Goal: Transaction & Acquisition: Purchase product/service

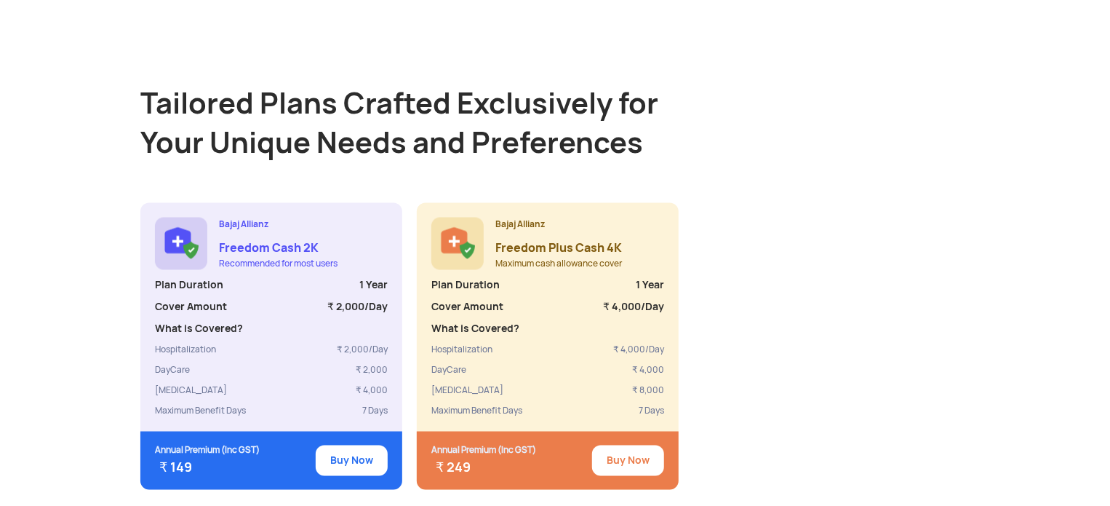
click at [629, 453] on button "Buy Now" at bounding box center [628, 460] width 72 height 31
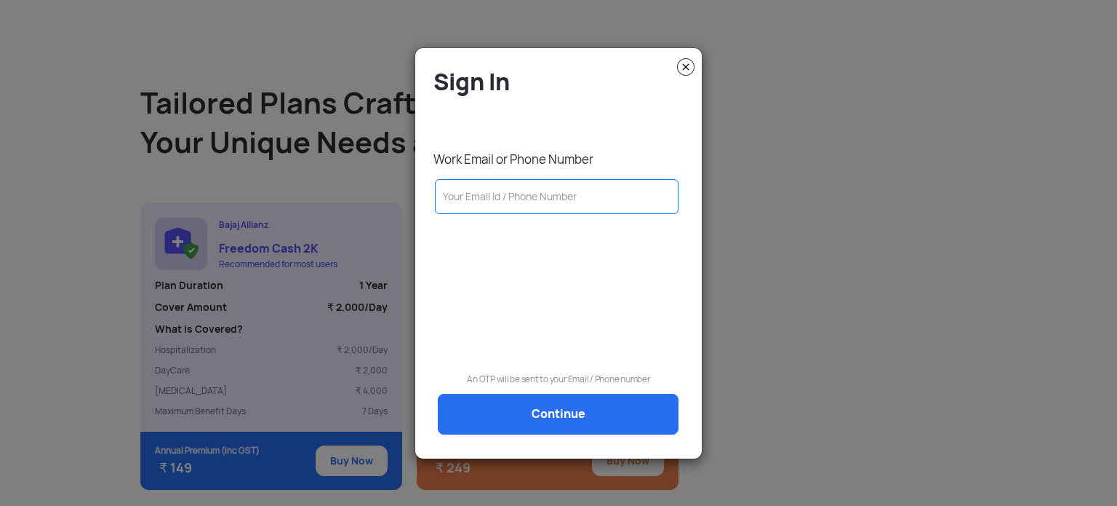
click at [685, 68] on img at bounding box center [685, 66] width 17 height 17
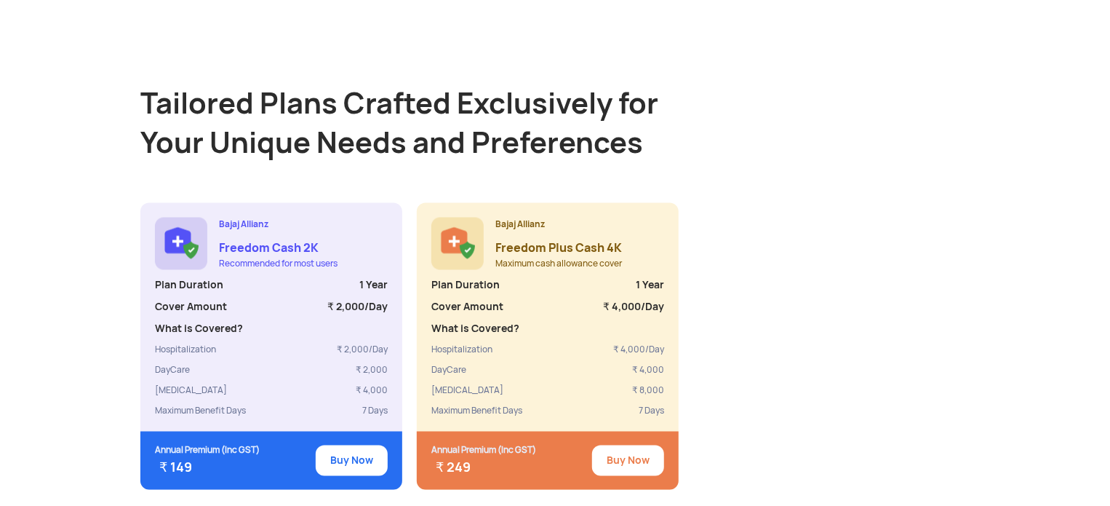
click at [635, 447] on button "Buy Now" at bounding box center [628, 460] width 72 height 31
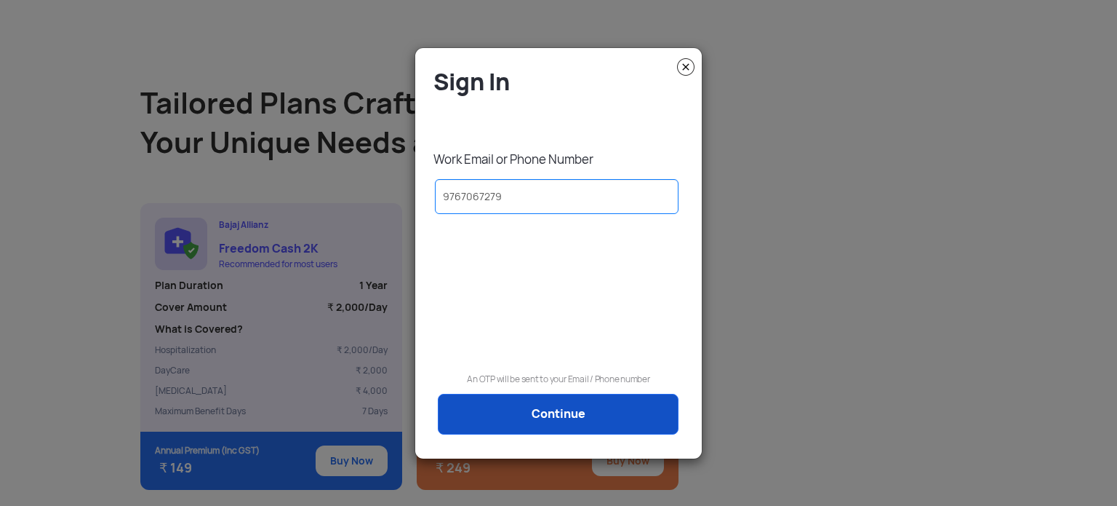
type input "9767067279"
click at [578, 404] on link "Continue" at bounding box center [558, 414] width 241 height 41
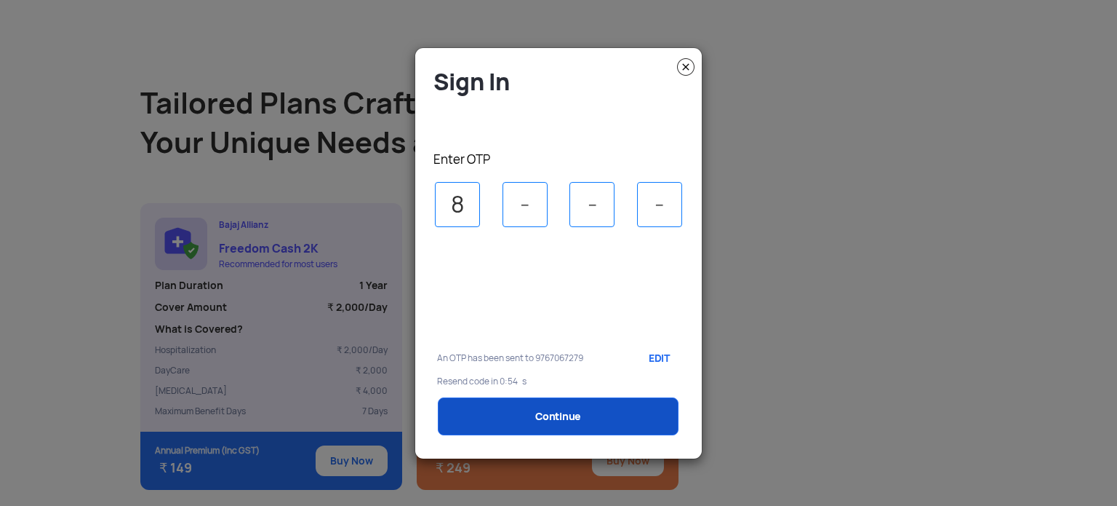
type input "8"
type input "3"
type input "2"
type input "8"
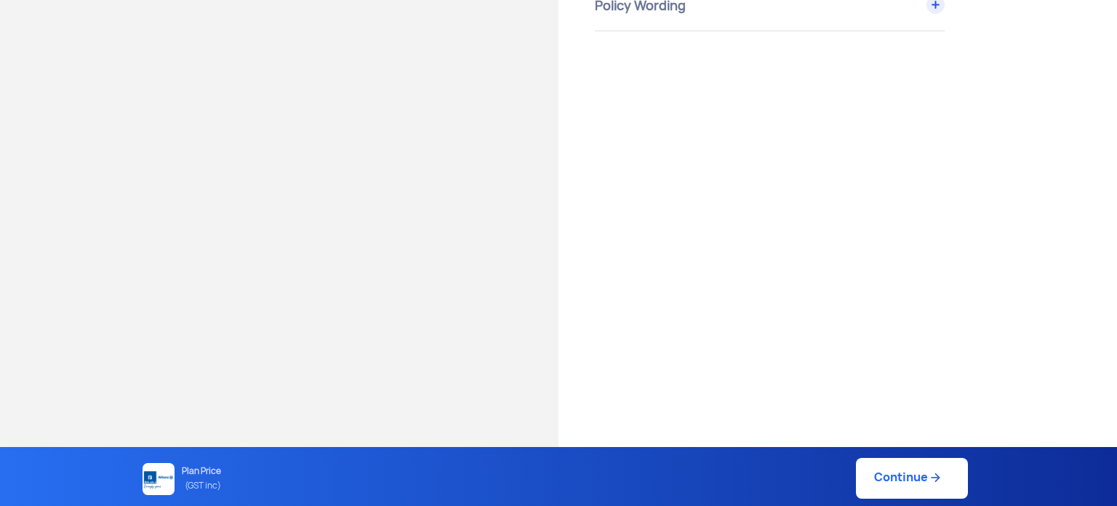
click at [567, 418] on modal-container "Sign In Work Email or Phone Number [PHONE_NUMBER] An OTP will be sent to your E…" at bounding box center [558, 253] width 1117 height 506
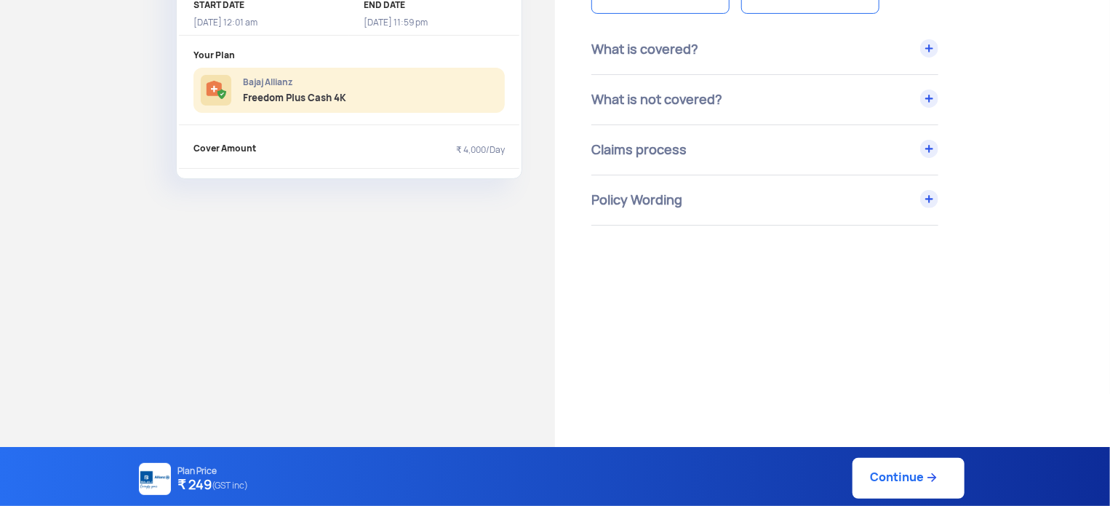
scroll to position [175, 0]
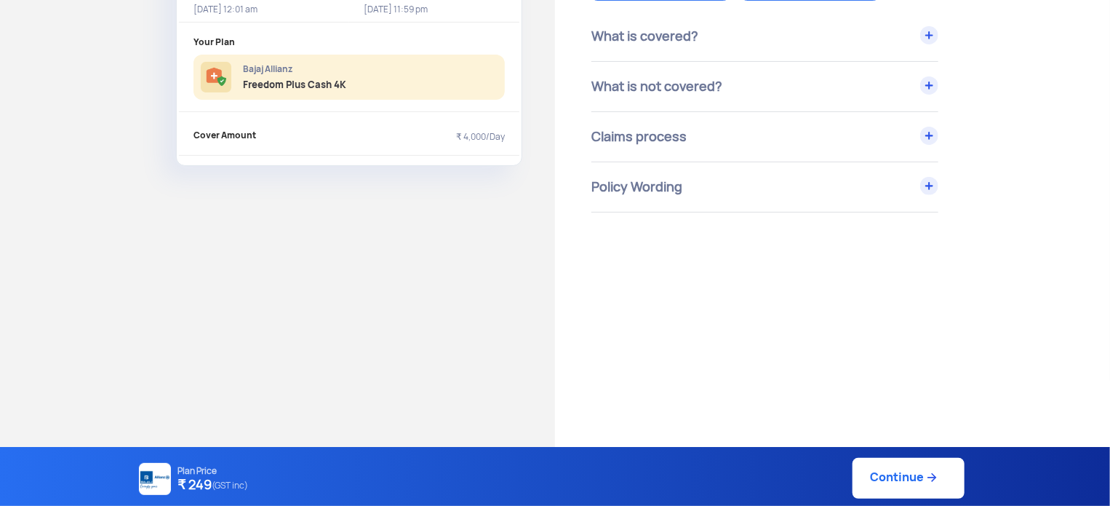
click at [940, 482] on link "Continue" at bounding box center [909, 478] width 112 height 41
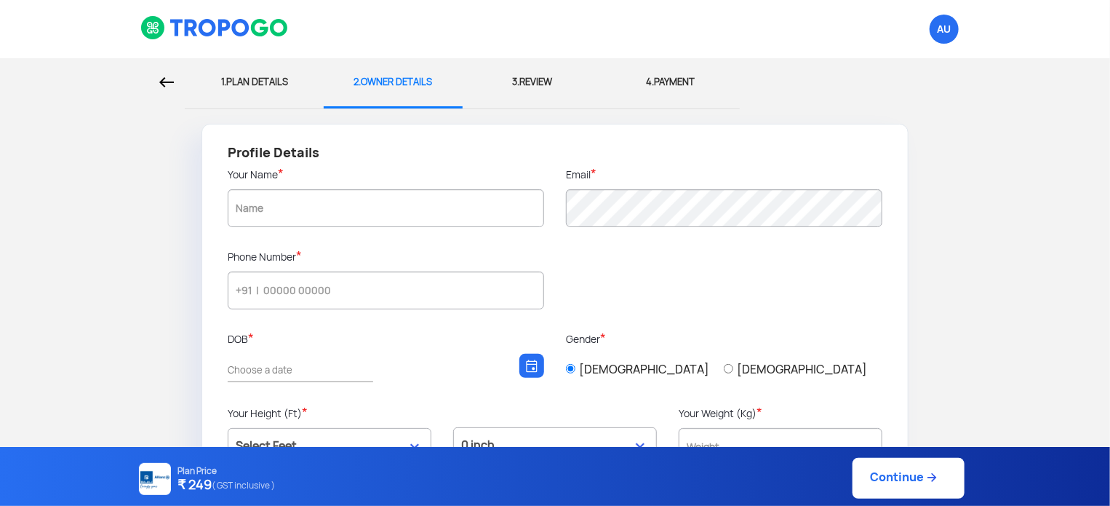
type input "9767067279"
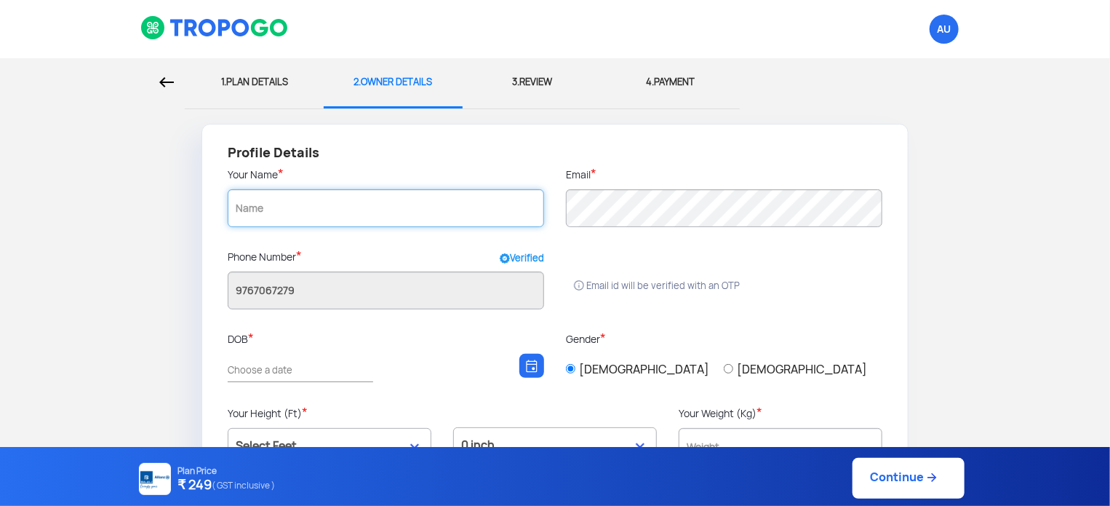
click at [442, 203] on input "text" at bounding box center [386, 208] width 316 height 38
type input "s"
type input "[PERSON_NAME] [PERSON_NAME]"
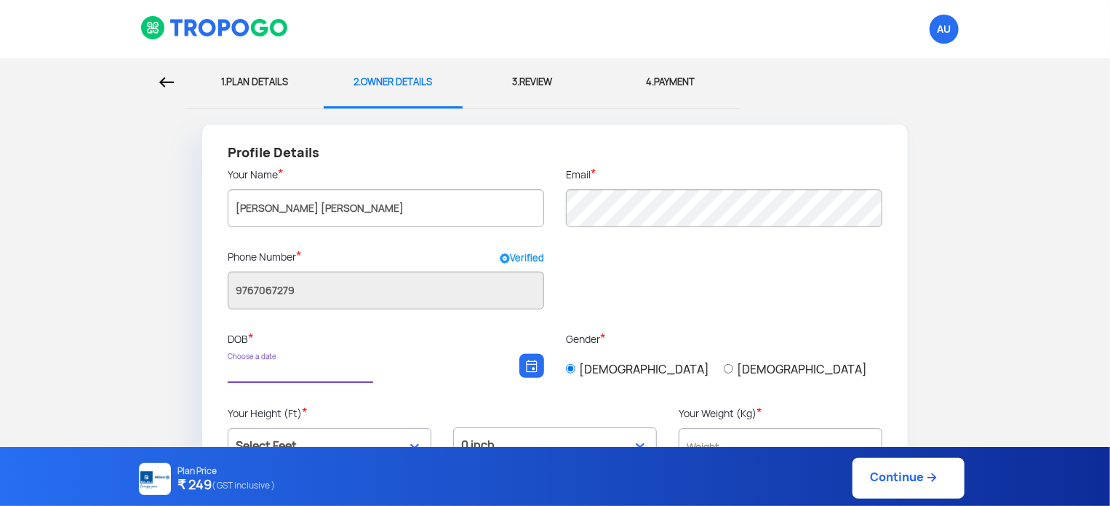
click at [334, 364] on input "Choose a date" at bounding box center [293, 370] width 131 height 13
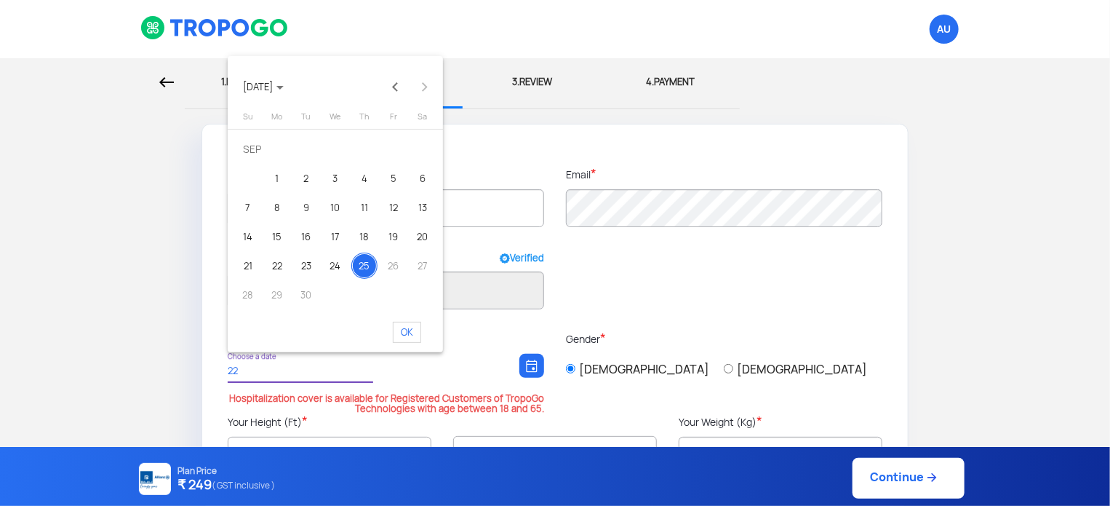
type input "2"
click at [272, 86] on span "[DATE]" at bounding box center [263, 87] width 41 height 12
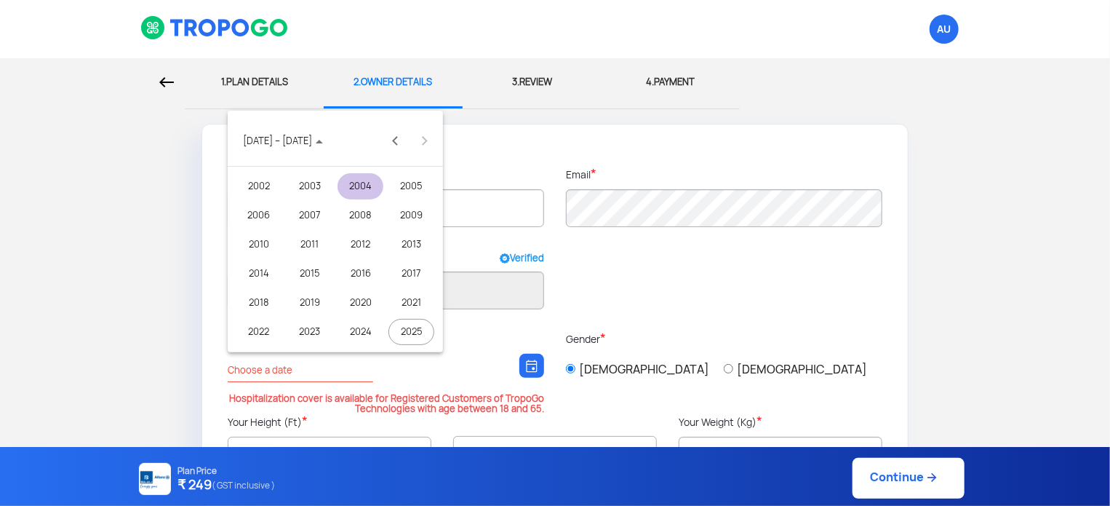
click at [354, 179] on div "2004" at bounding box center [361, 186] width 46 height 26
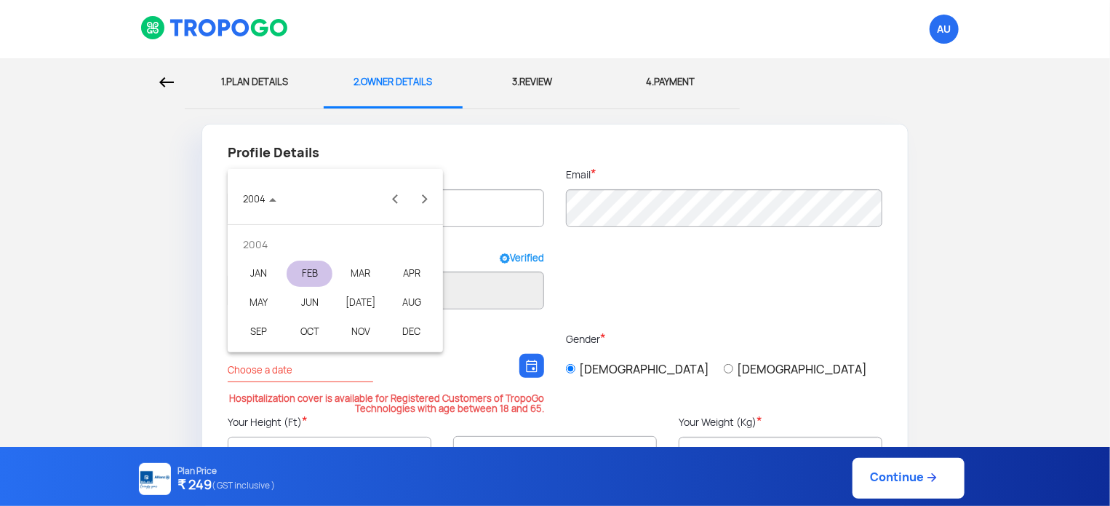
click at [314, 273] on div "FEB" at bounding box center [310, 273] width 46 height 26
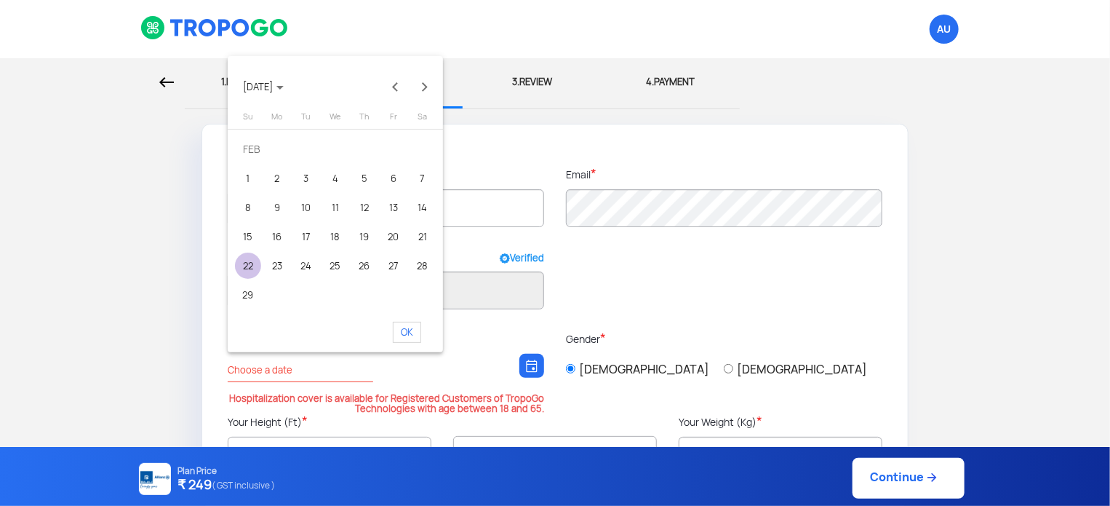
click at [236, 274] on td "22" at bounding box center [248, 265] width 29 height 29
click at [252, 268] on div "22" at bounding box center [248, 265] width 26 height 26
click at [242, 264] on div "22" at bounding box center [248, 265] width 26 height 26
click at [404, 330] on span "OK" at bounding box center [407, 332] width 28 height 21
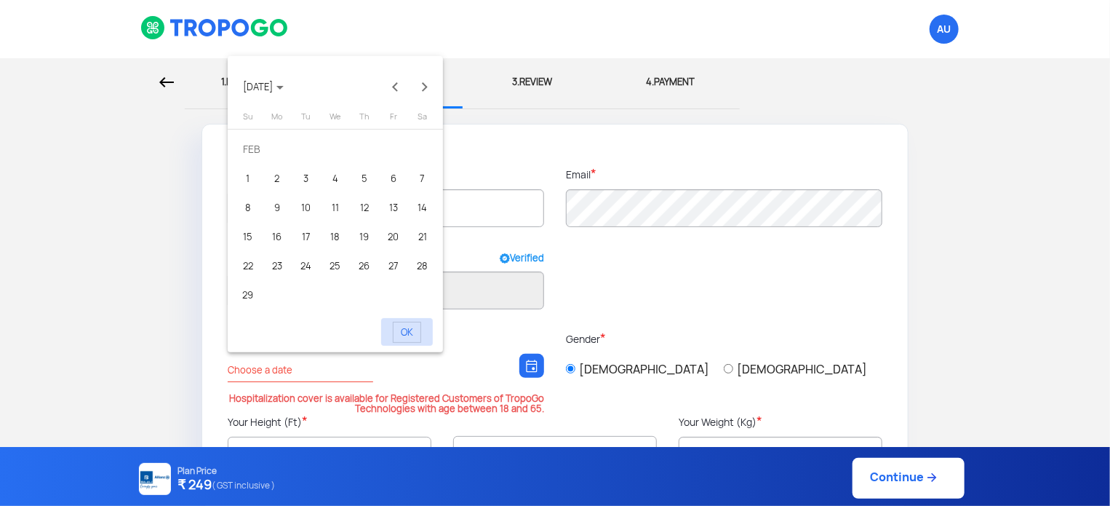
click at [404, 330] on span "OK" at bounding box center [407, 332] width 28 height 21
click at [246, 260] on div "22" at bounding box center [248, 265] width 26 height 26
click at [421, 91] on button "Next month" at bounding box center [424, 86] width 29 height 29
click at [506, 220] on div at bounding box center [555, 253] width 1110 height 506
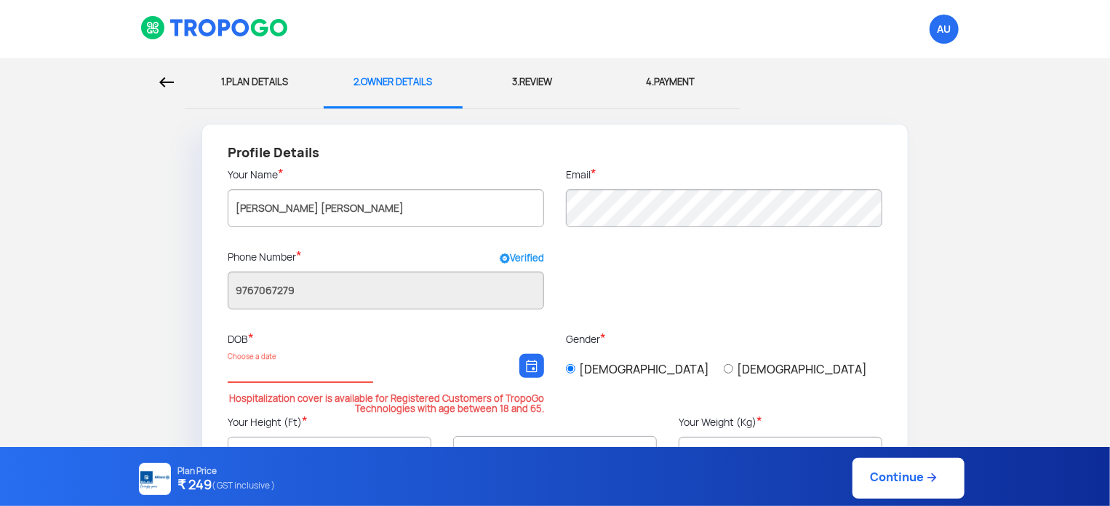
click at [284, 371] on input "Choose a date" at bounding box center [293, 370] width 131 height 13
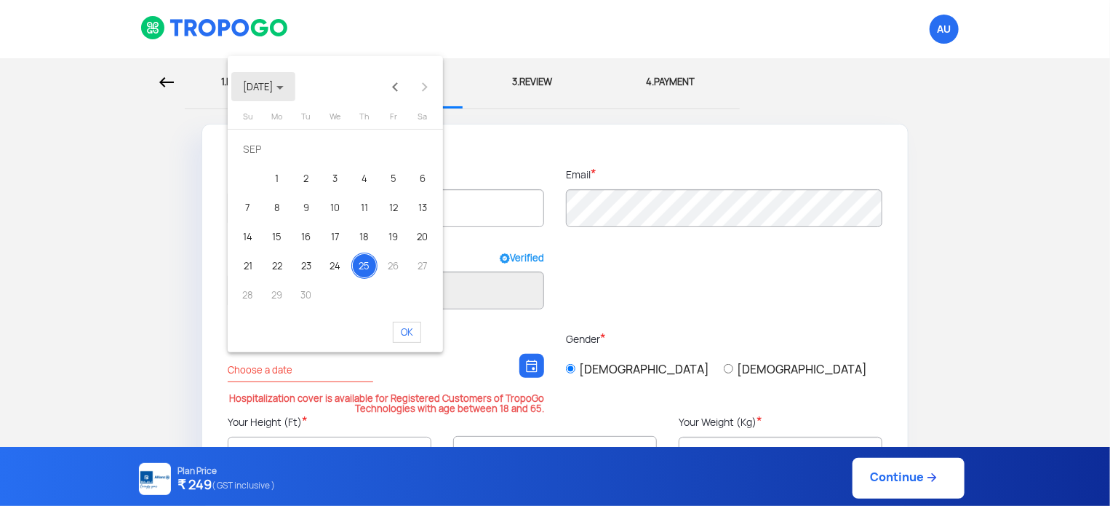
click at [276, 81] on span "[DATE]" at bounding box center [263, 87] width 41 height 12
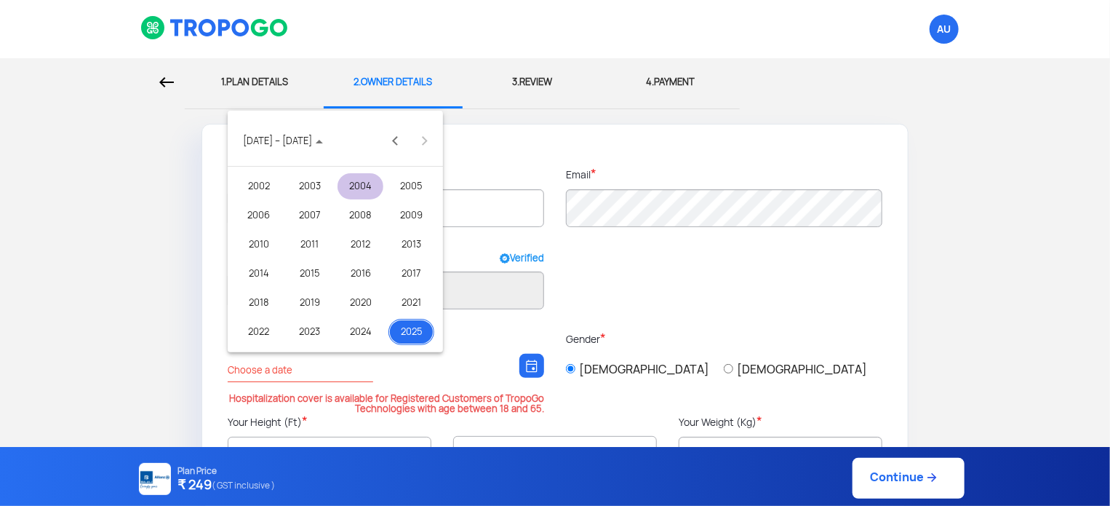
click at [367, 176] on div "2004" at bounding box center [361, 186] width 46 height 26
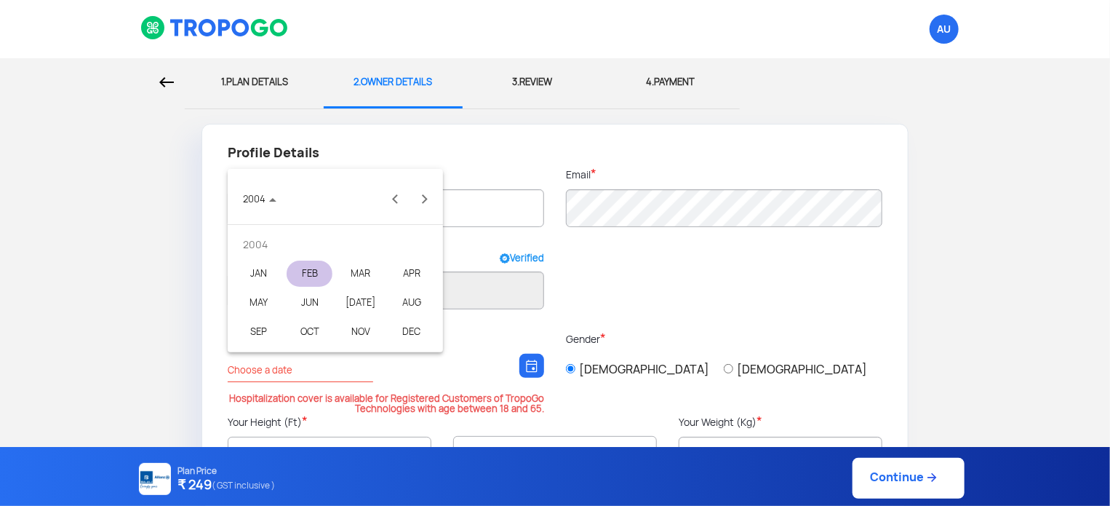
click at [312, 269] on div "FEB" at bounding box center [310, 273] width 46 height 26
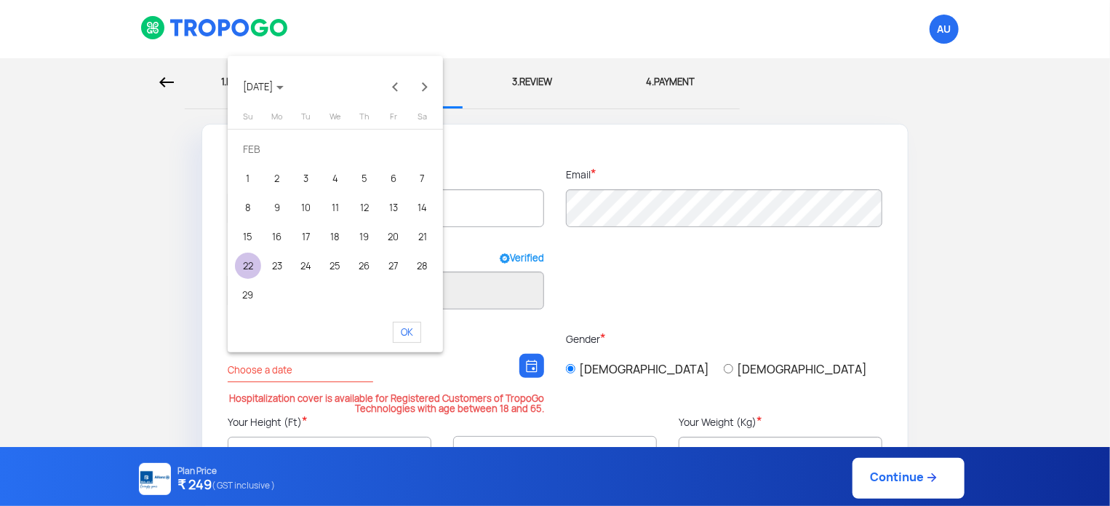
click at [242, 265] on div "22" at bounding box center [248, 265] width 26 height 26
click at [402, 332] on span "OK" at bounding box center [407, 332] width 28 height 21
type input "[DATE]"
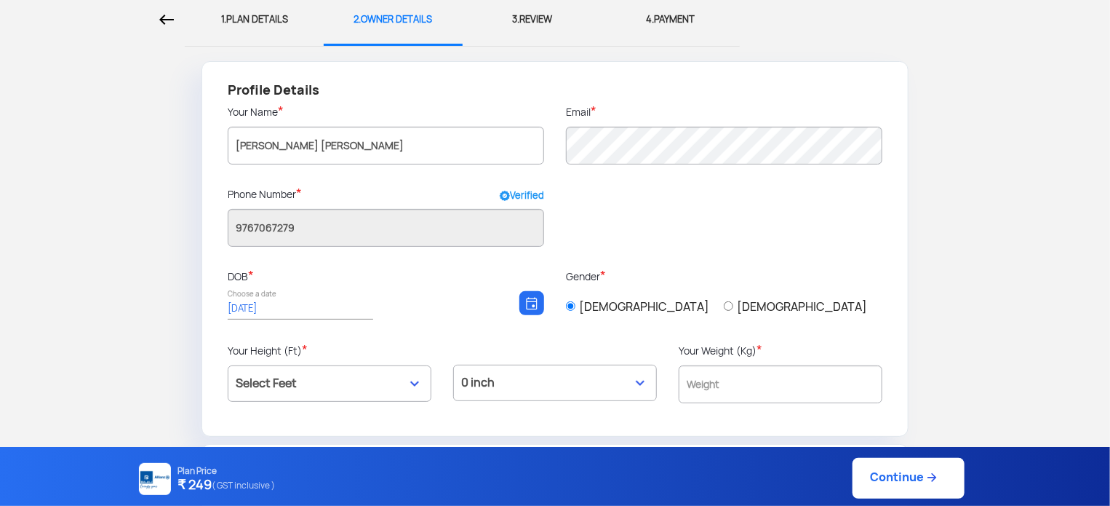
scroll to position [63, 0]
click at [360, 372] on select "Select Feet 3 ft 4 ft 5 ft 6 ft 7 ft" at bounding box center [330, 382] width 204 height 36
select select "5"
click at [228, 364] on select "Select Feet 3 ft 4 ft 5 ft 6 ft 7 ft" at bounding box center [330, 382] width 204 height 36
click at [523, 391] on select "0 inch 1 inch 2 inch 3 inch 4 inch 5 inch 6 inch 7 inch 8 inch 9 inch 10 inch 1…" at bounding box center [555, 382] width 204 height 36
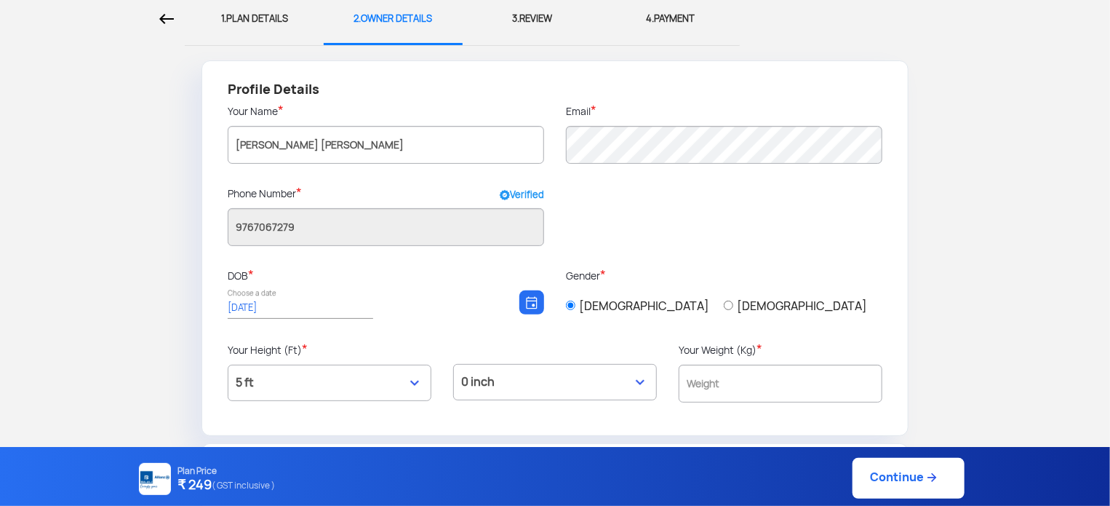
select select "8"
click at [453, 364] on select "0 inch 1 inch 2 inch 3 inch 4 inch 5 inch 6 inch 7 inch 8 inch 9 inch 10 inch 1…" at bounding box center [555, 382] width 204 height 36
click at [740, 377] on input "text" at bounding box center [781, 383] width 204 height 38
type input "60"
click at [900, 488] on div "Plan Price ₹ 249 ( GST inclusive ) Continue" at bounding box center [549, 478] width 829 height 41
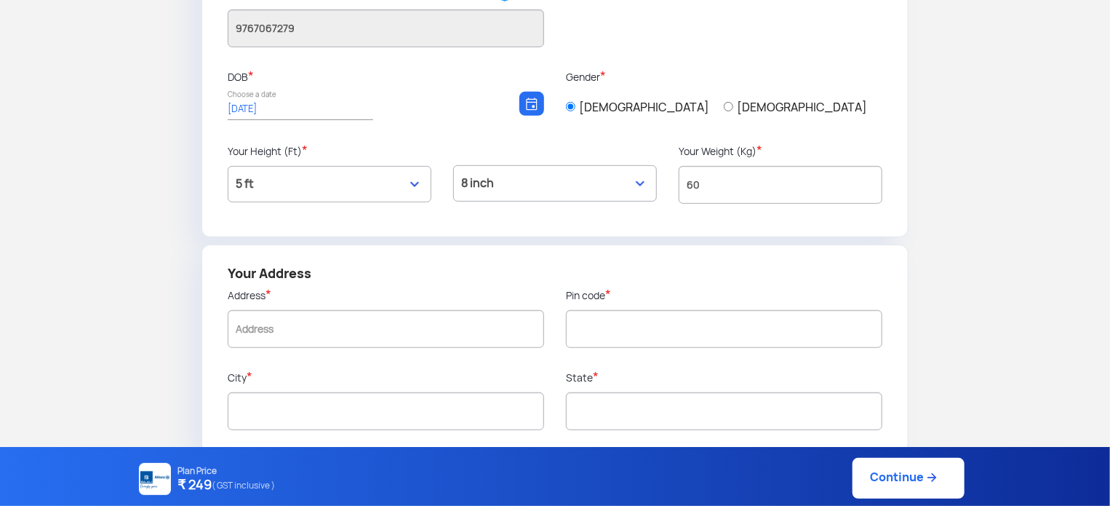
scroll to position [274, 0]
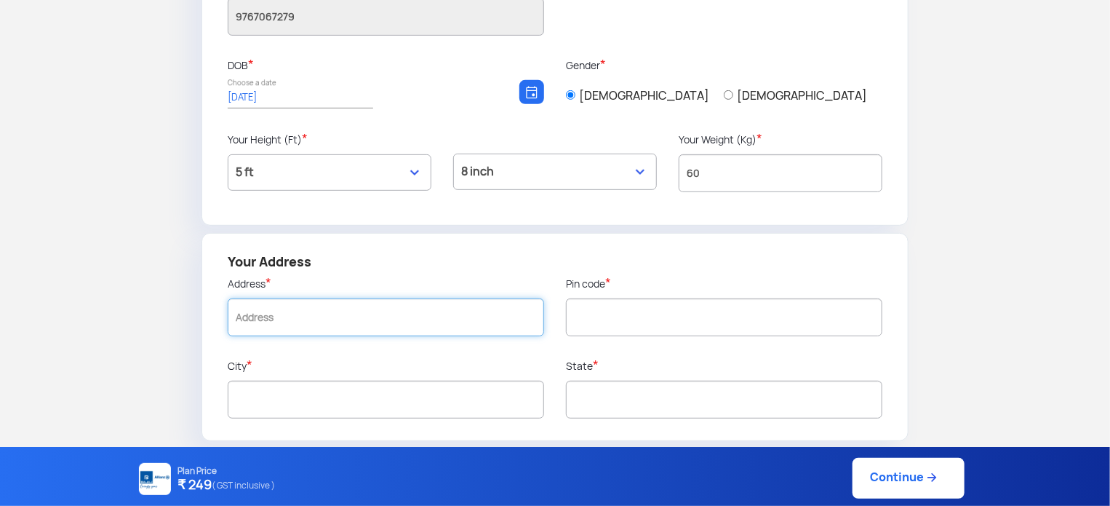
click at [408, 322] on input "text" at bounding box center [386, 317] width 316 height 38
type input "Pune daund"
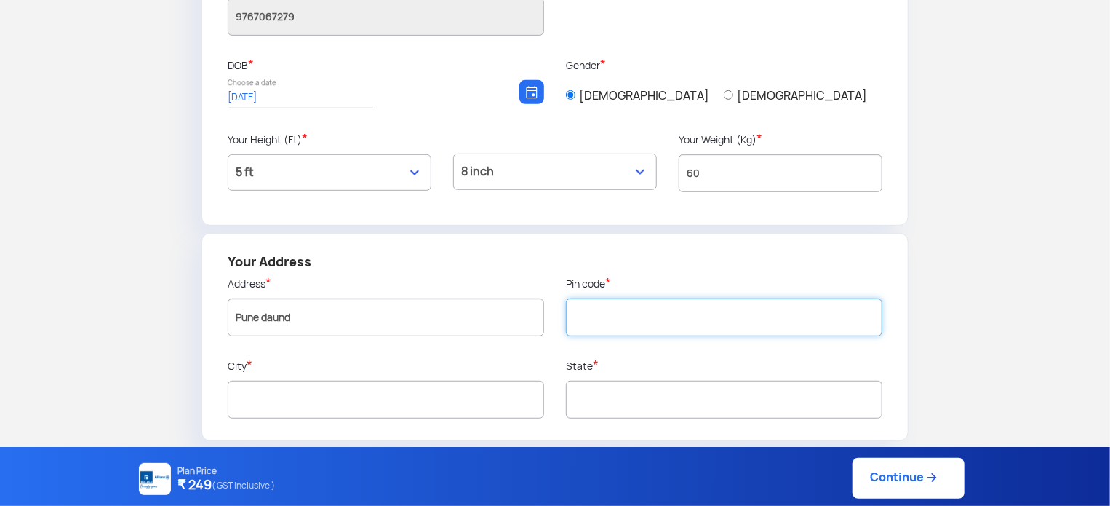
type input "412214"
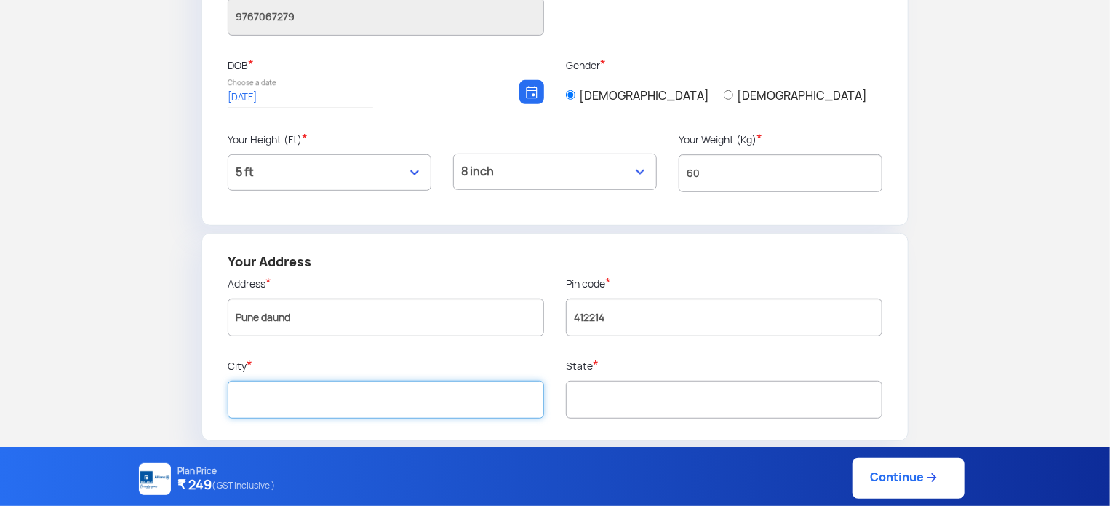
type input "Pune"
type input "[GEOGRAPHIC_DATA]"
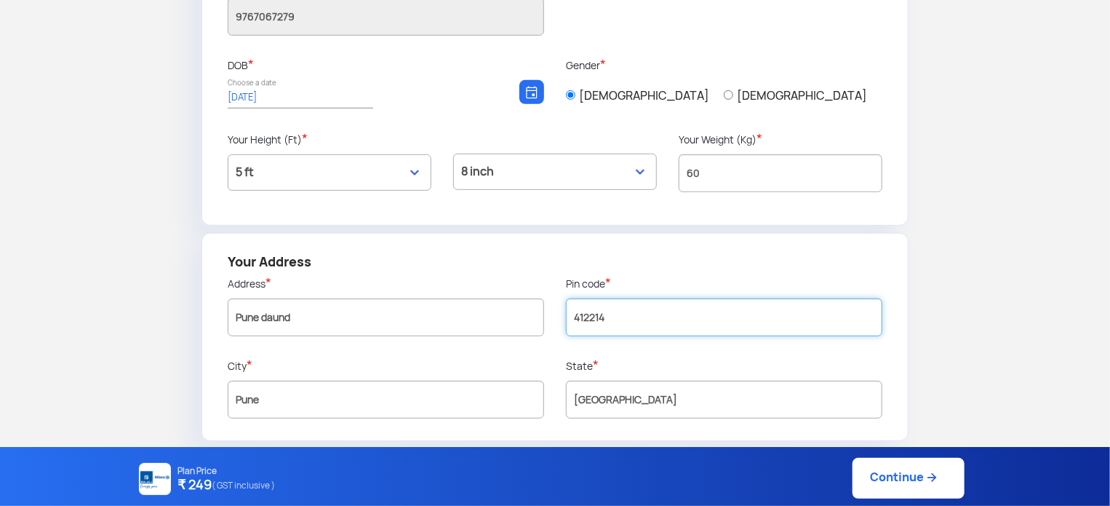
click at [771, 322] on input "412214" at bounding box center [724, 317] width 316 height 38
click at [882, 468] on link "Continue" at bounding box center [909, 478] width 112 height 41
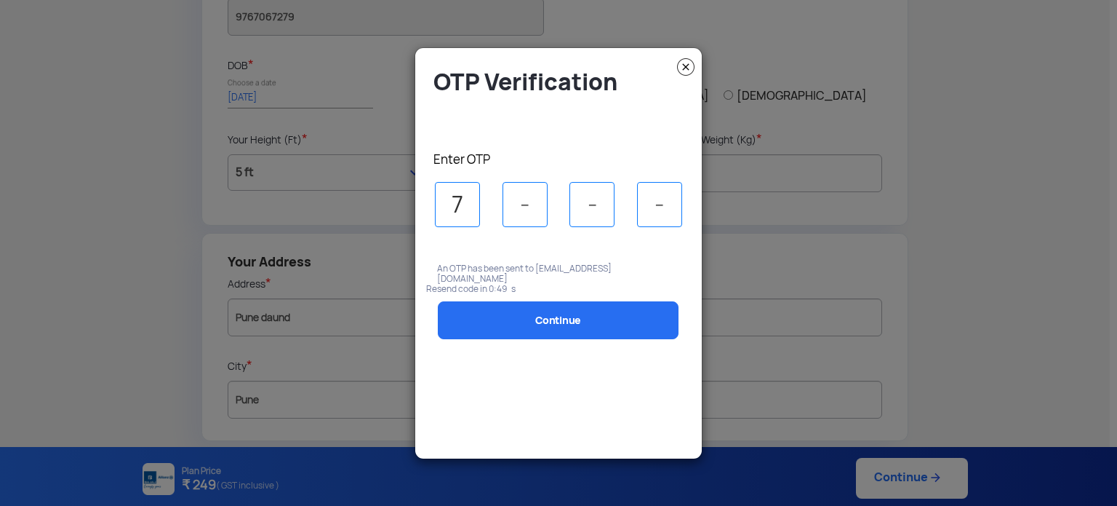
type input "7"
type input "3"
type input "8"
type input "1"
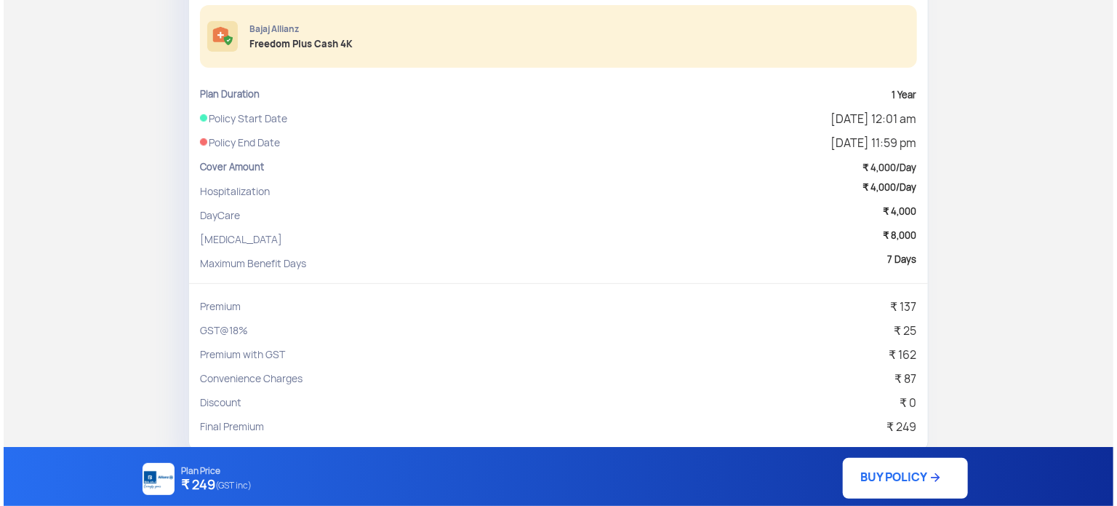
scroll to position [195, 0]
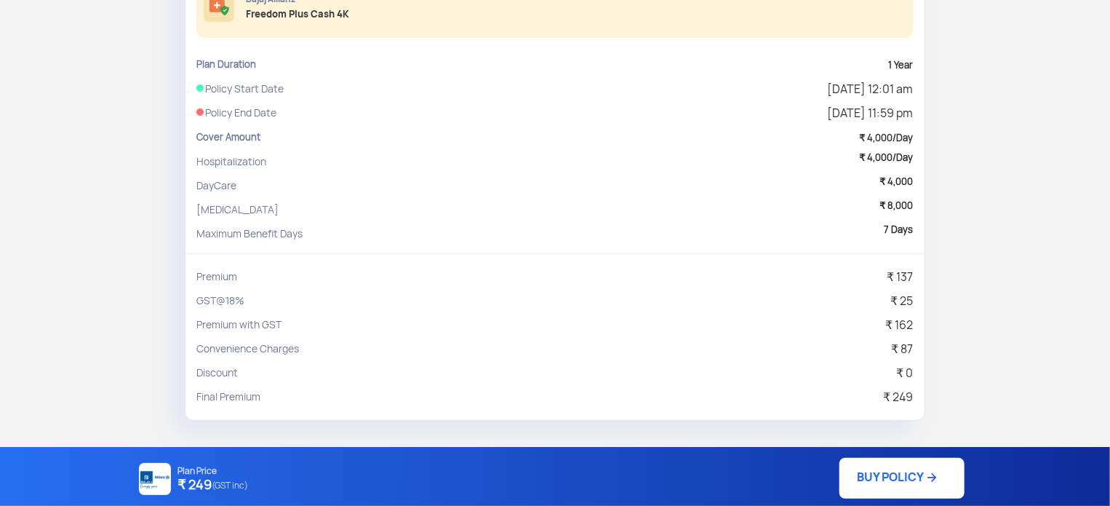
click at [918, 478] on link "BUY POLICY" at bounding box center [902, 478] width 125 height 41
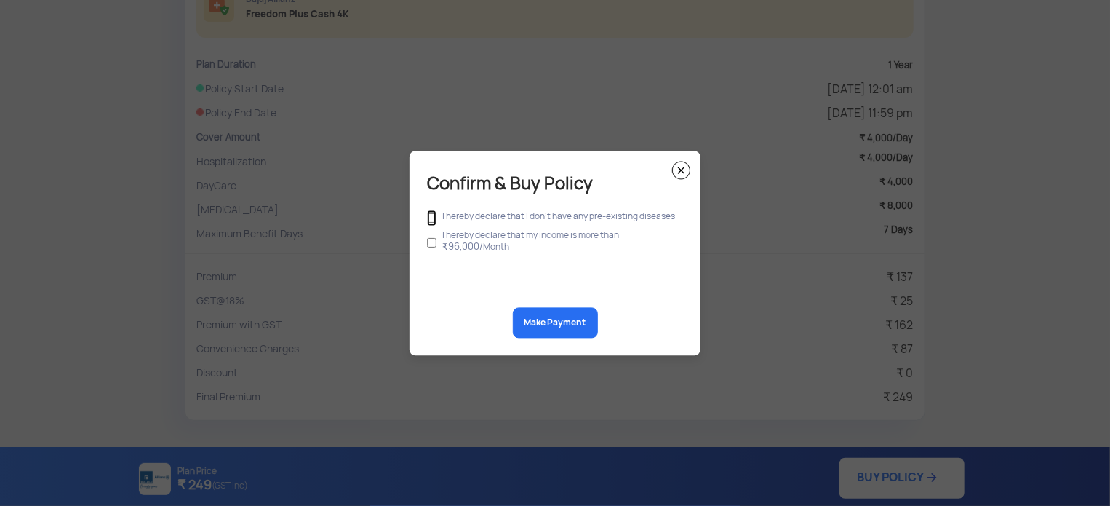
click at [431, 215] on input "checkbox" at bounding box center [431, 218] width 9 height 16
checkbox input "true"
click at [431, 242] on input "checkbox" at bounding box center [431, 242] width 9 height 28
checkbox input "true"
click at [567, 327] on button "Make Payment" at bounding box center [555, 322] width 85 height 31
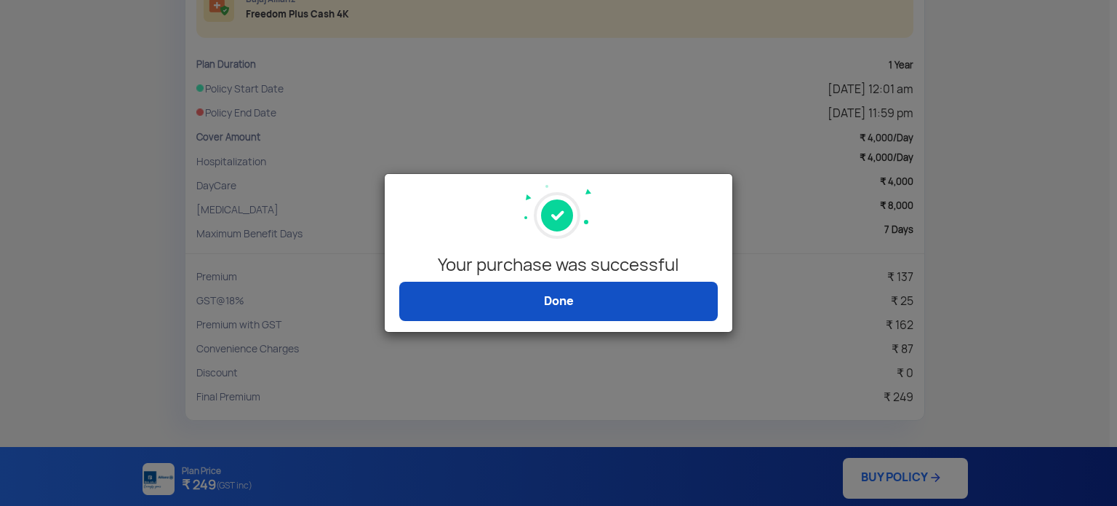
click at [690, 287] on link "Done" at bounding box center [558, 301] width 319 height 39
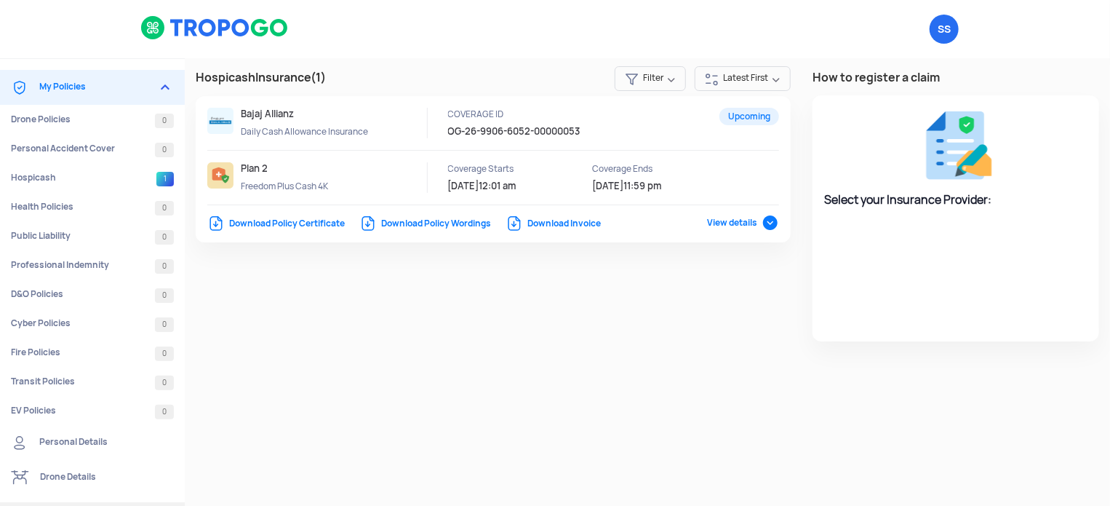
select select "Bajaj Allianz"
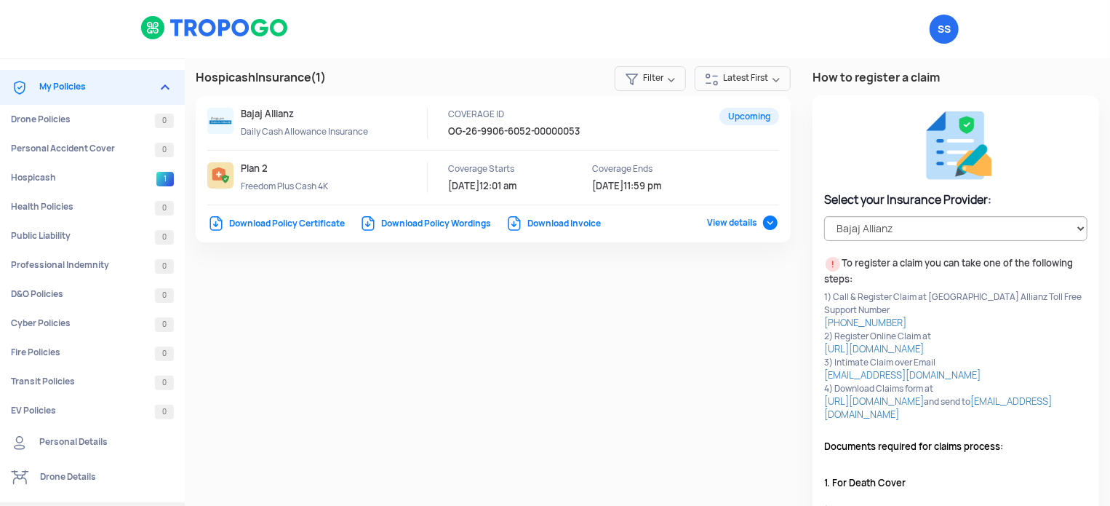
click at [314, 222] on link "Download Policy Certificate" at bounding box center [275, 224] width 137 height 12
click at [949, 239] on select "Select your Insurance Provider Bajaj Allianz" at bounding box center [955, 228] width 263 height 25
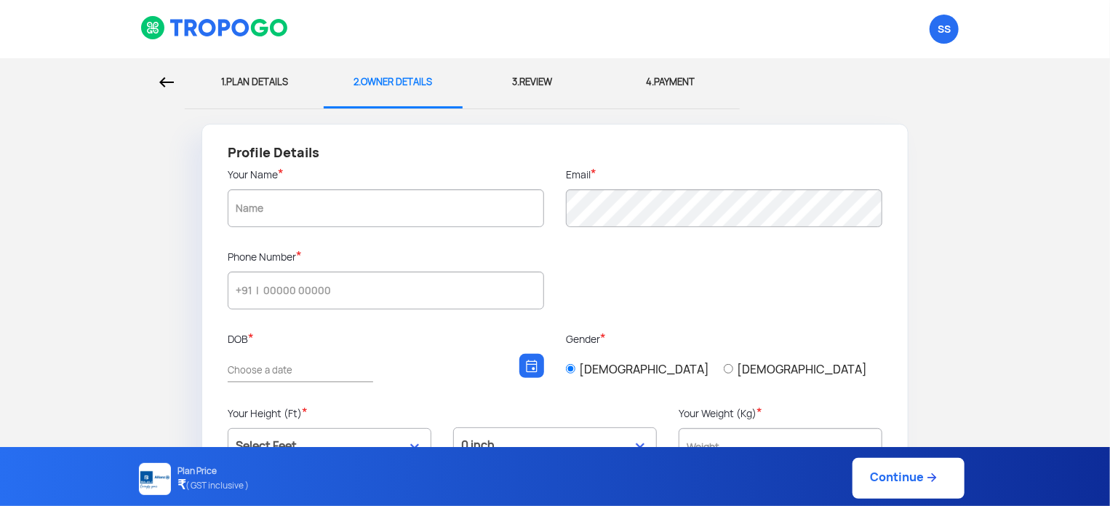
type input "[PERSON_NAME] [PERSON_NAME]"
type input "9767067279"
type input "[DATE]"
type input "Pune daund"
type input "412214"
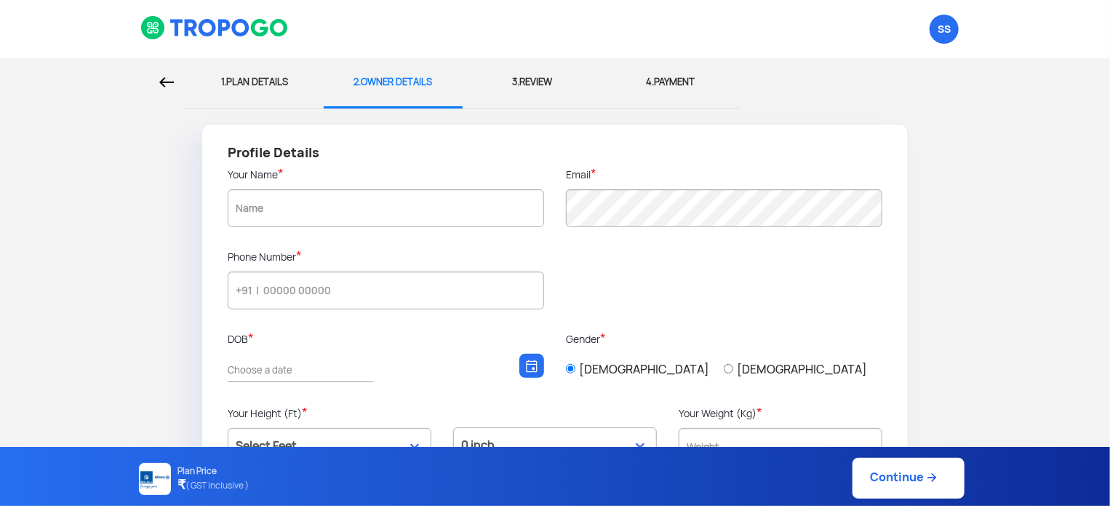
type input "Pune"
type input "[GEOGRAPHIC_DATA]"
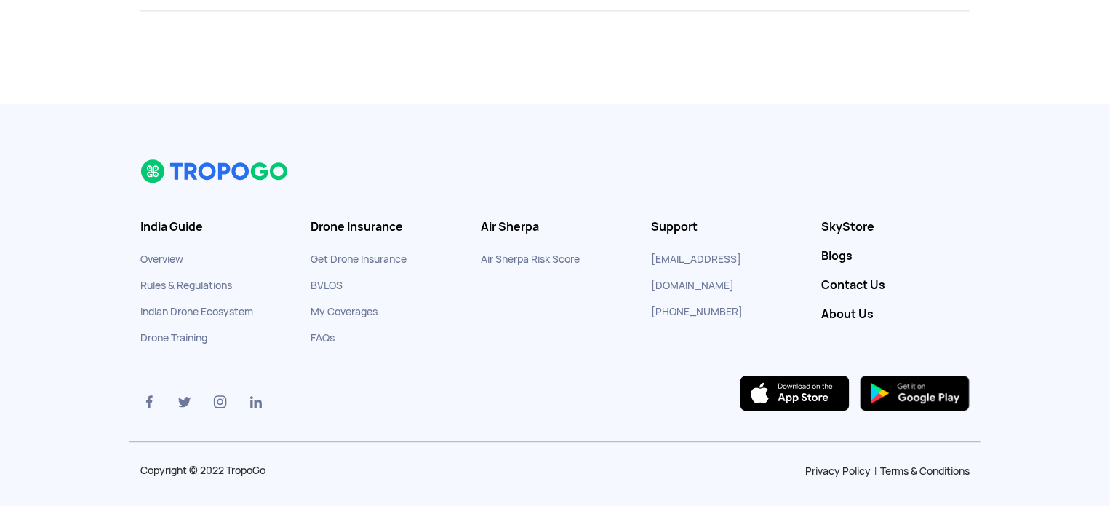
scroll to position [4547, 0]
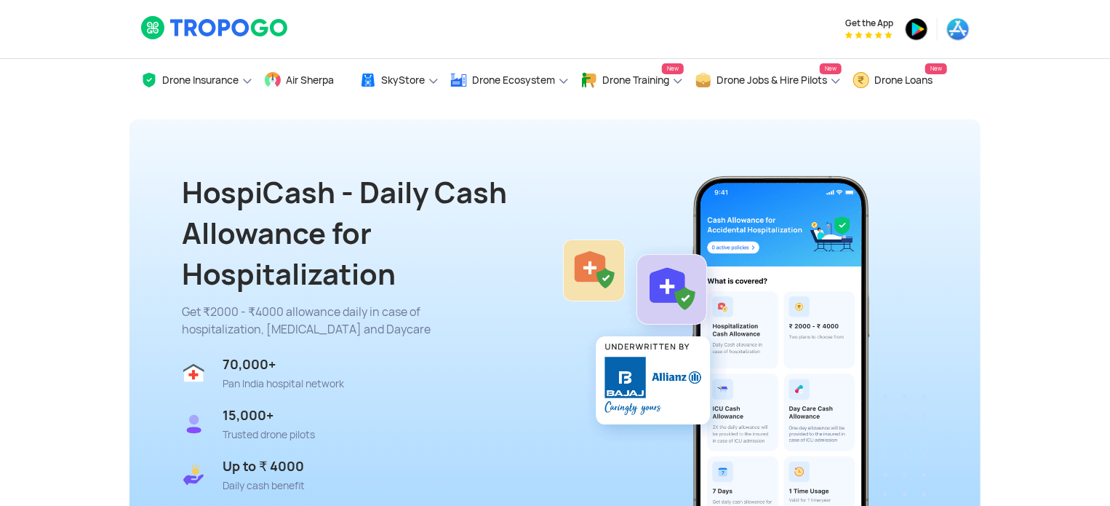
drag, startPoint x: 685, startPoint y: 11, endPoint x: 552, endPoint y: 278, distance: 298.3
click at [552, 278] on h1 "HospiCash - Daily Cash Allowance for Hospitalization" at bounding box center [378, 233] width 393 height 122
